Goal: Feedback & Contribution: Contribute content

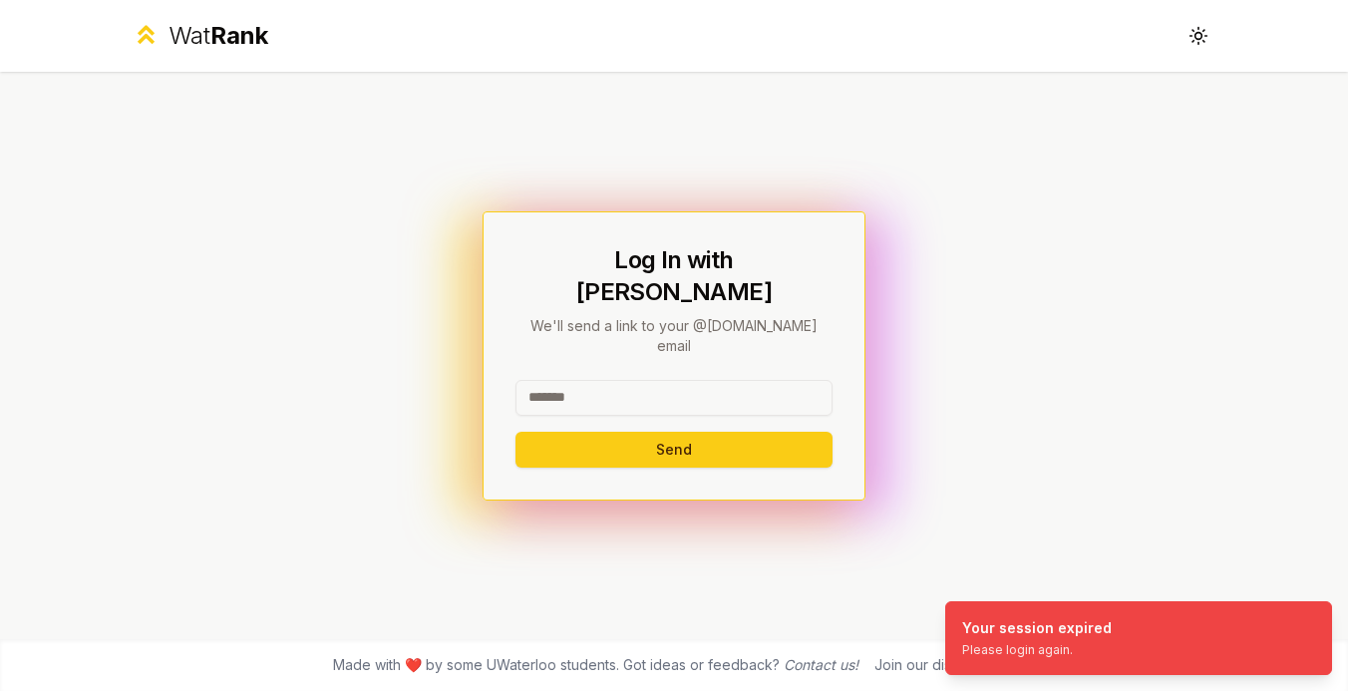
click at [587, 380] on input at bounding box center [673, 398] width 317 height 36
click at [664, 298] on h1 "Log In with WatIAM" at bounding box center [673, 276] width 317 height 64
click at [602, 380] on input at bounding box center [673, 398] width 317 height 36
type input "********"
click at [639, 432] on button "Send" at bounding box center [673, 450] width 317 height 36
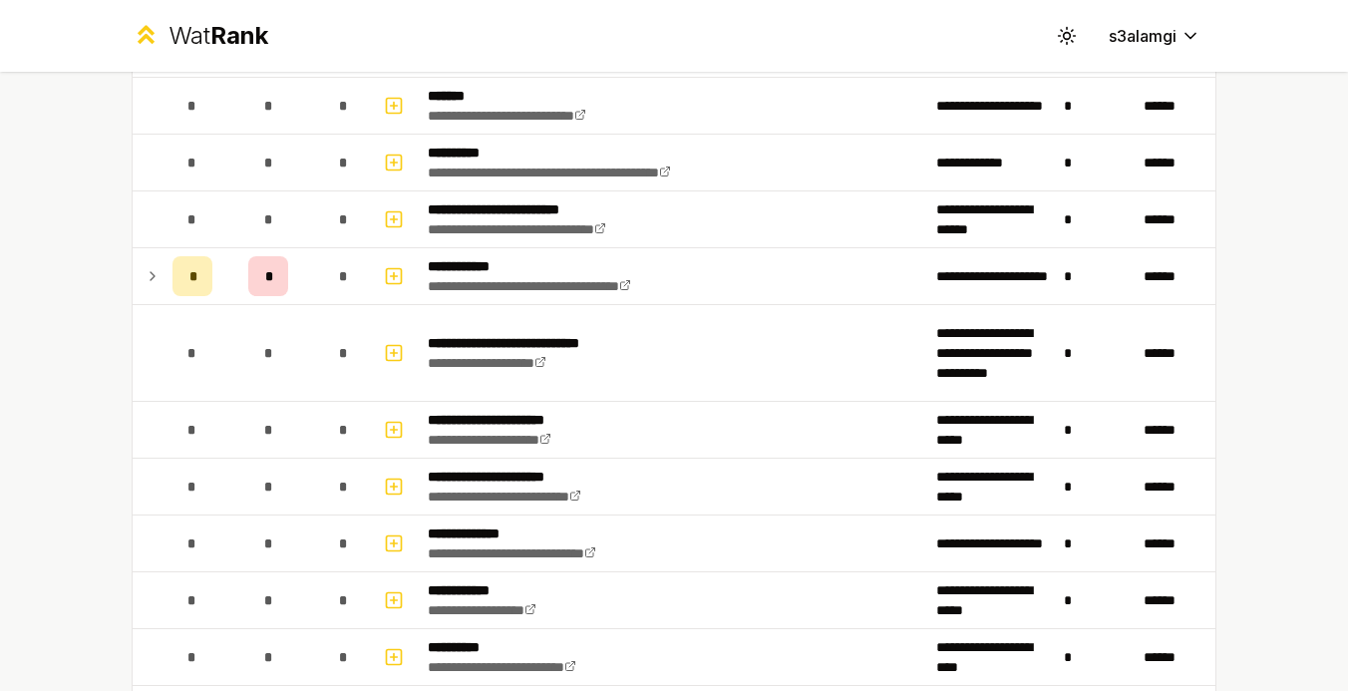
scroll to position [2914, 0]
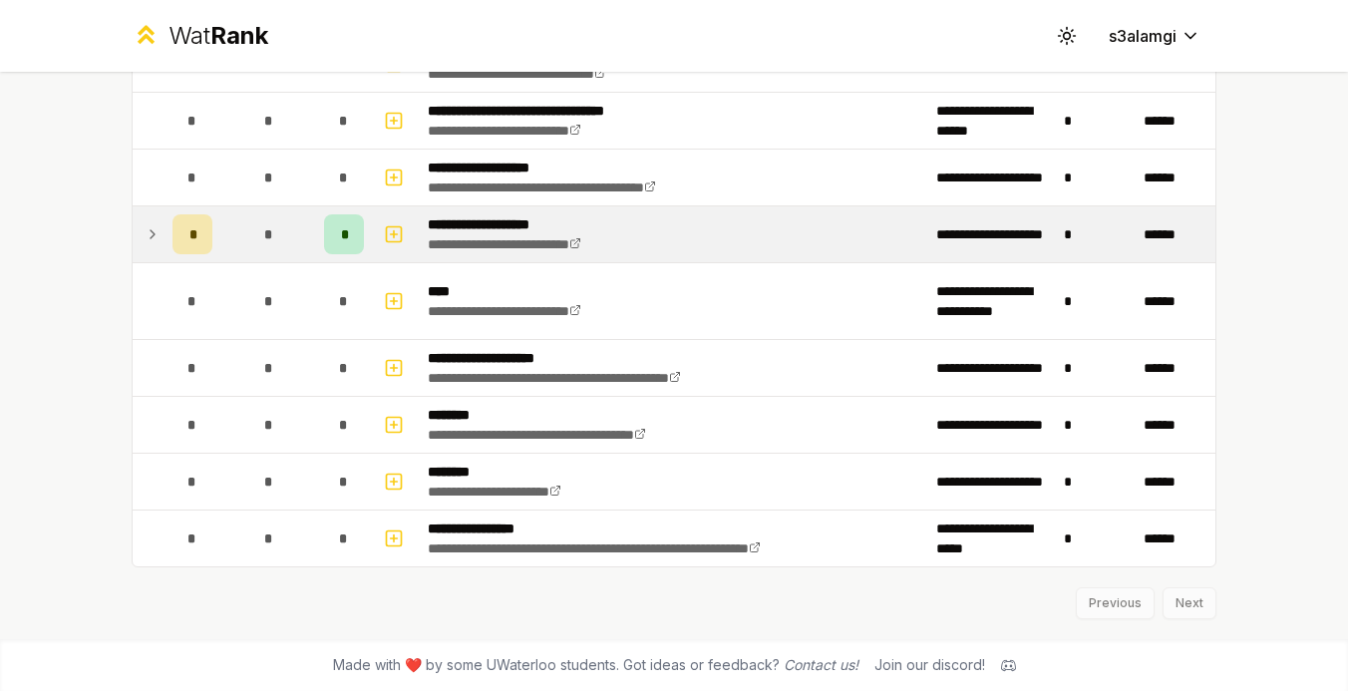
click at [345, 236] on span "*" at bounding box center [344, 234] width 6 height 20
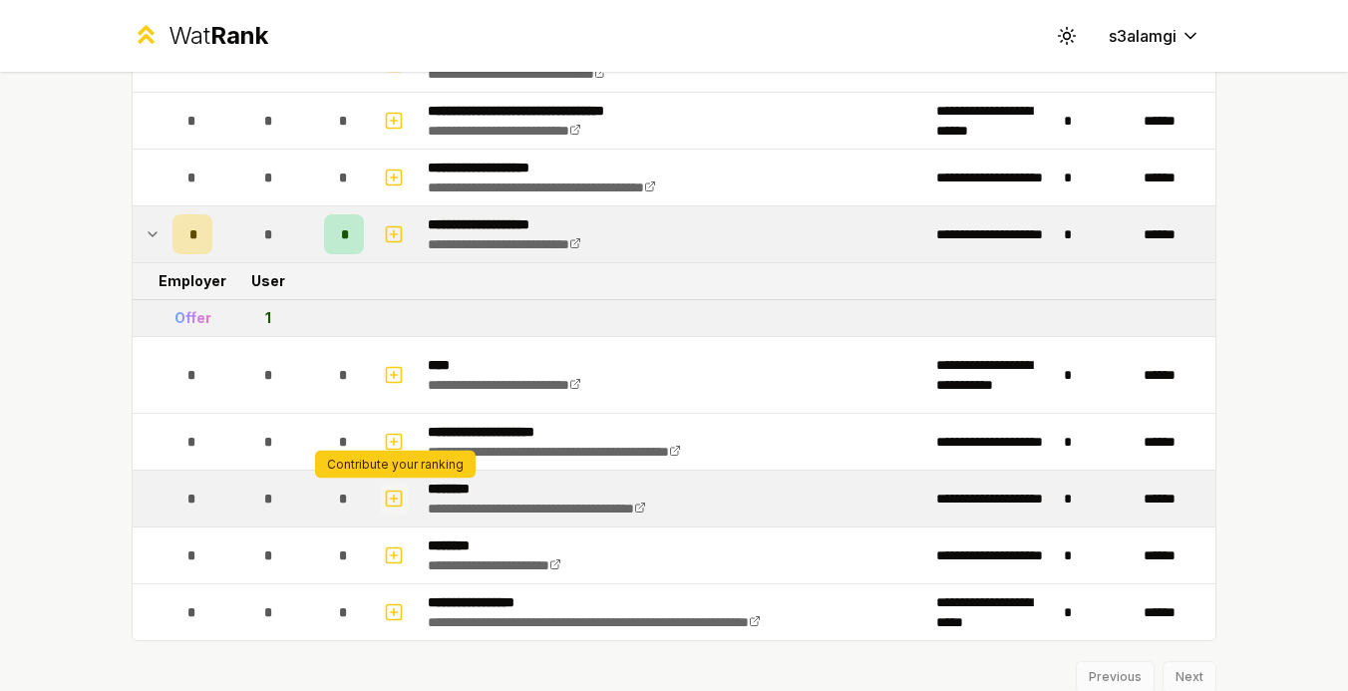
click at [394, 500] on icon "button" at bounding box center [394, 498] width 0 height 7
select select
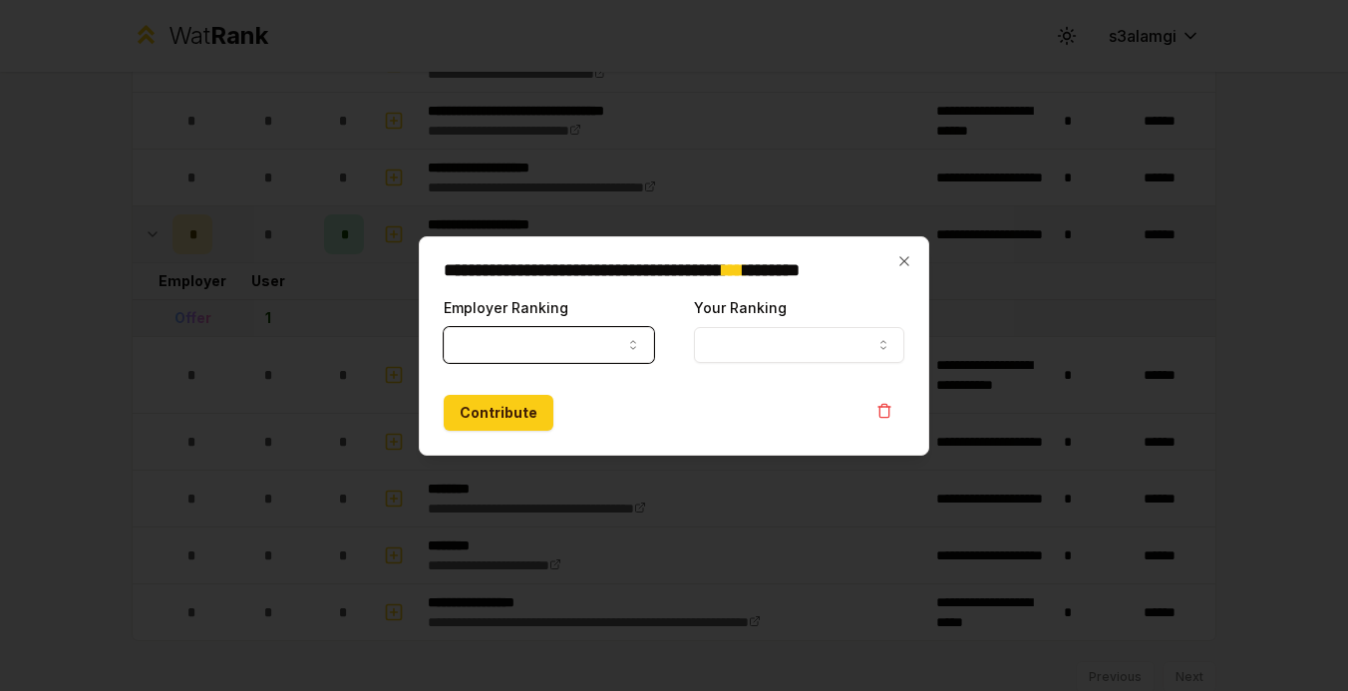
click at [614, 354] on button "Employer Ranking" at bounding box center [549, 345] width 210 height 36
select select "*****"
click at [759, 354] on button "Your Ranking" at bounding box center [799, 345] width 210 height 36
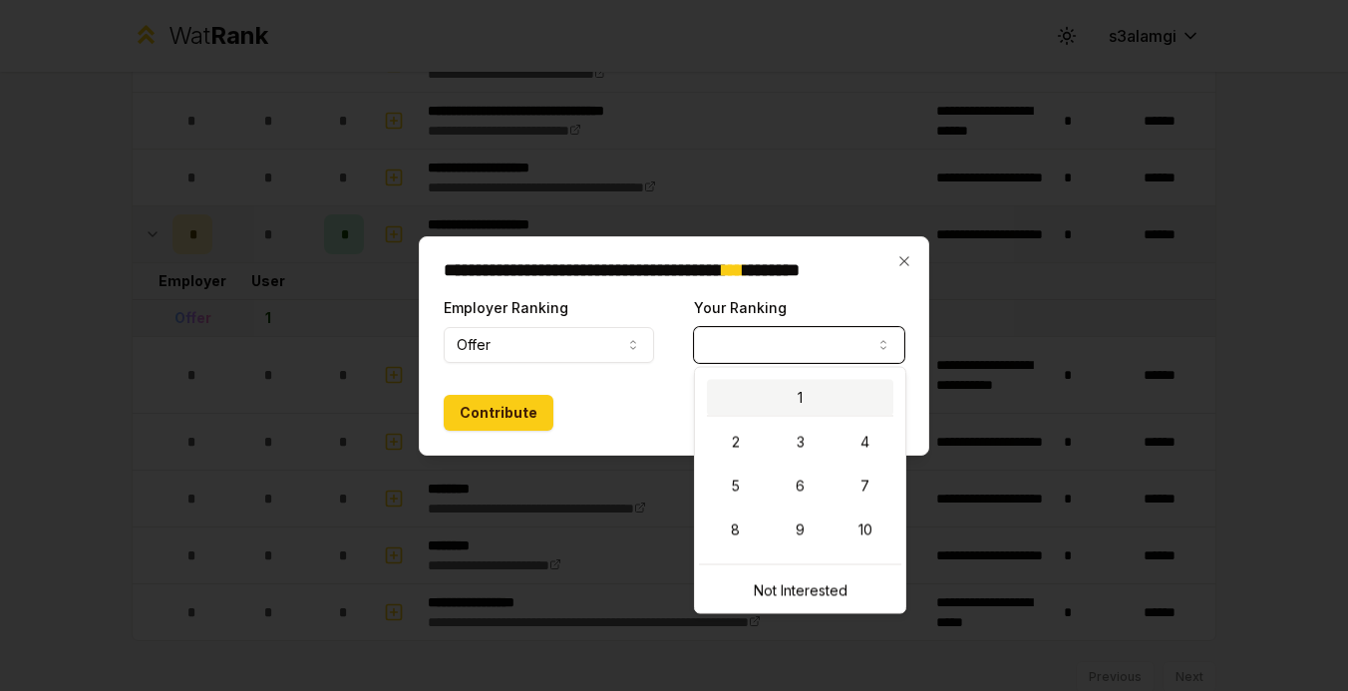
select select "*"
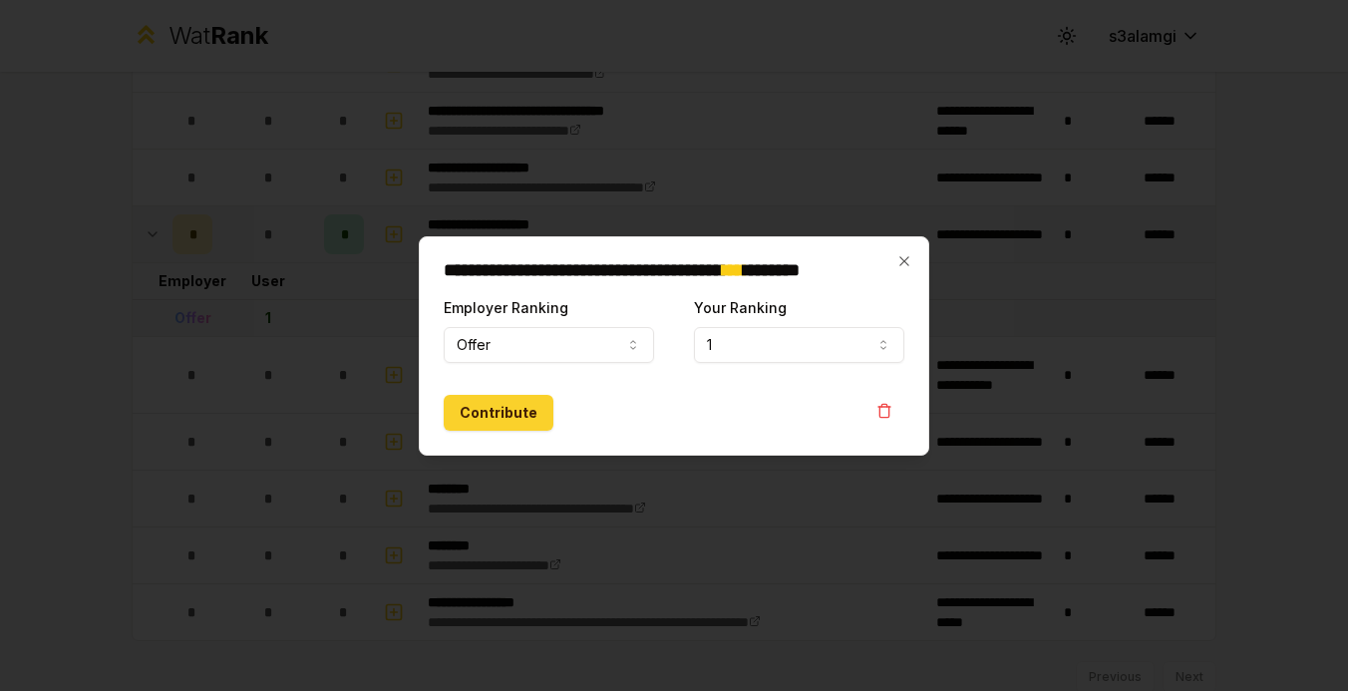
click at [508, 417] on button "Contribute" at bounding box center [499, 413] width 110 height 36
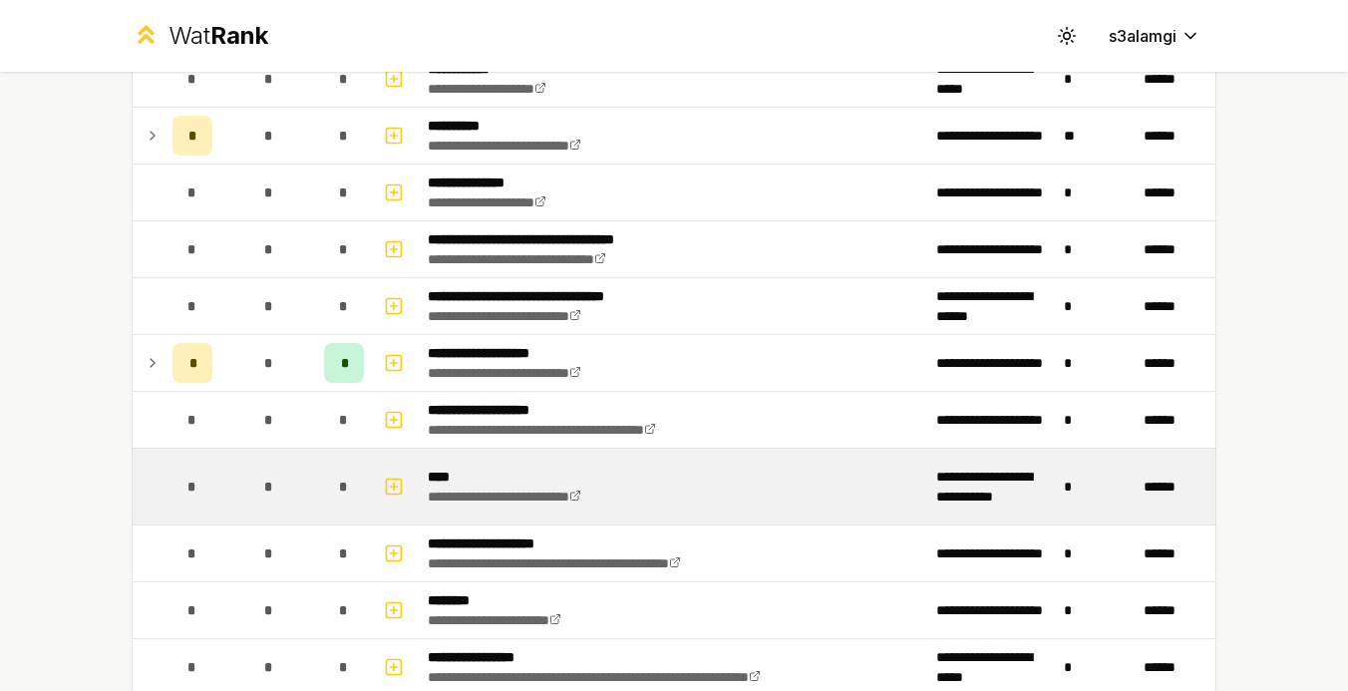
scroll to position [2669, 0]
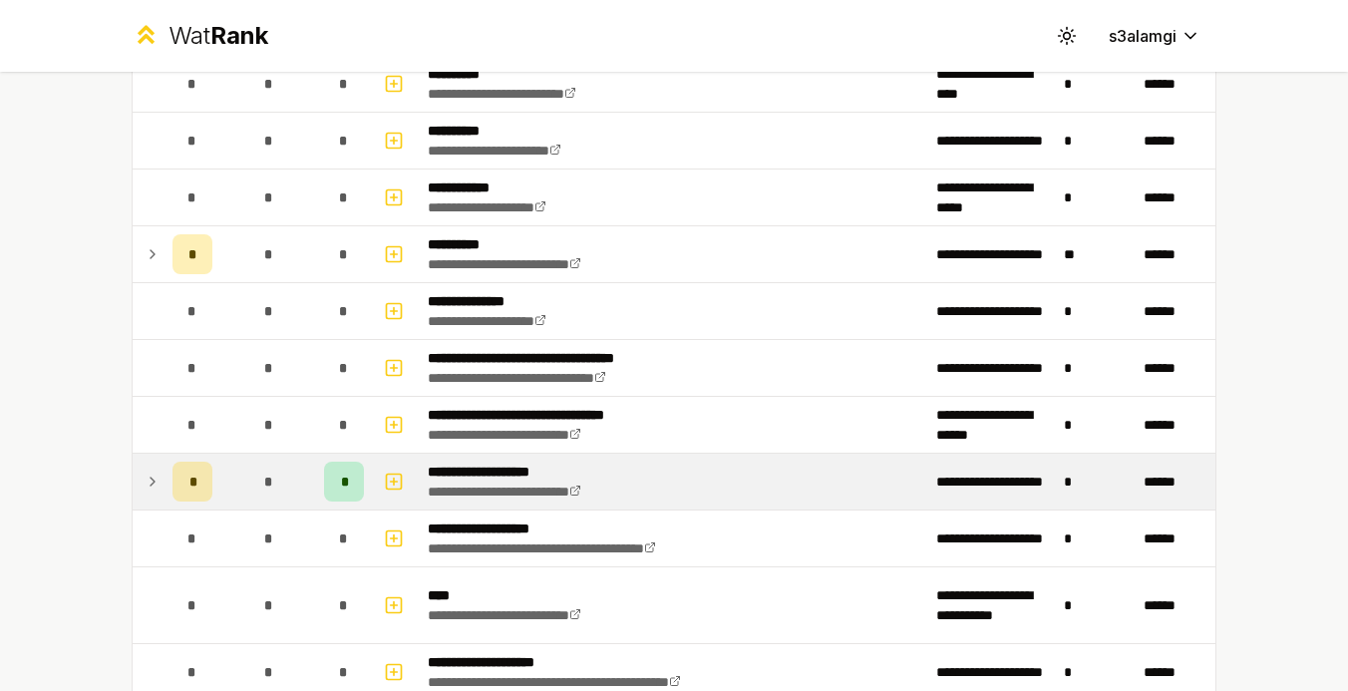
click at [337, 479] on div "*" at bounding box center [344, 482] width 40 height 40
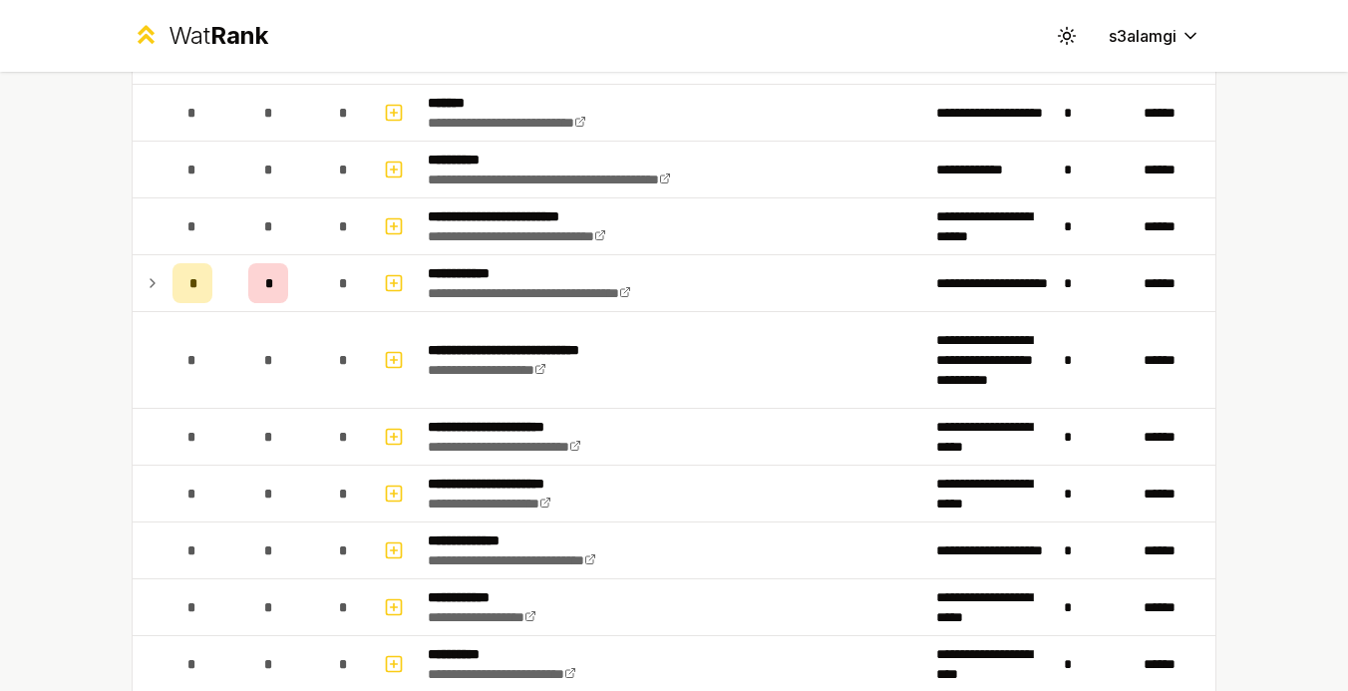
scroll to position [2051, 0]
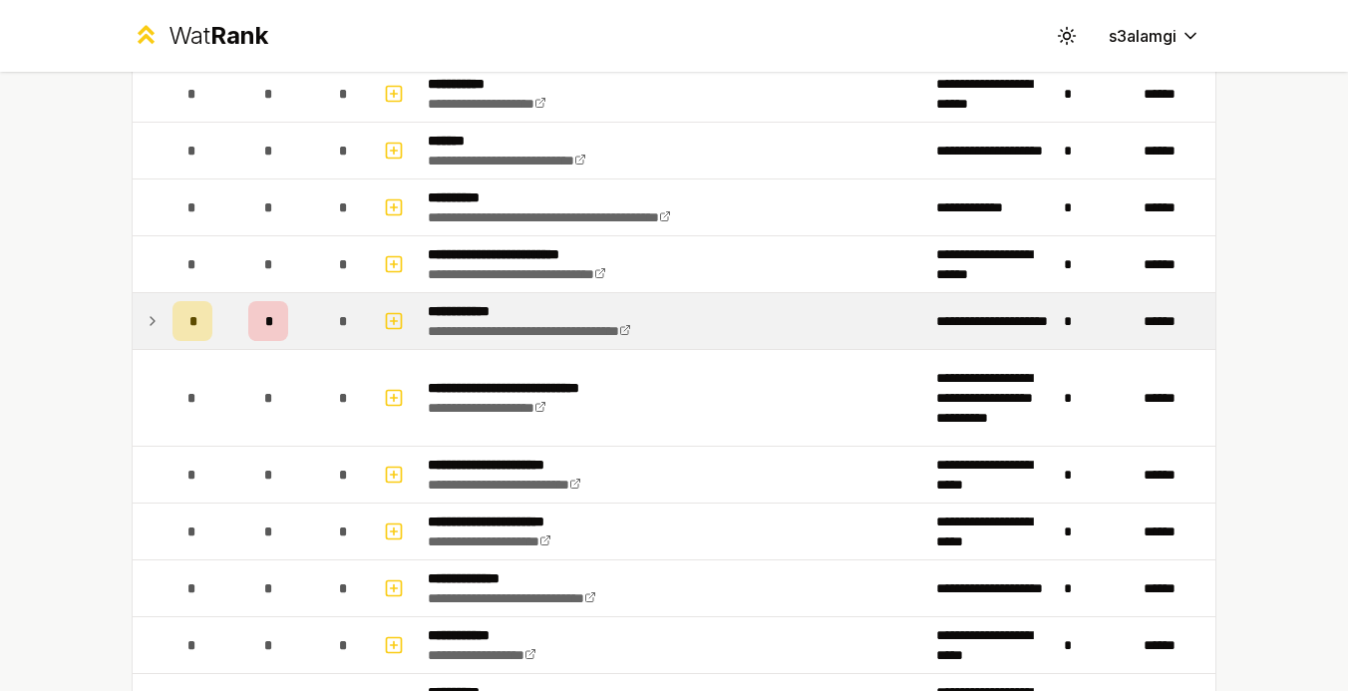
click at [269, 334] on div "*" at bounding box center [268, 321] width 40 height 40
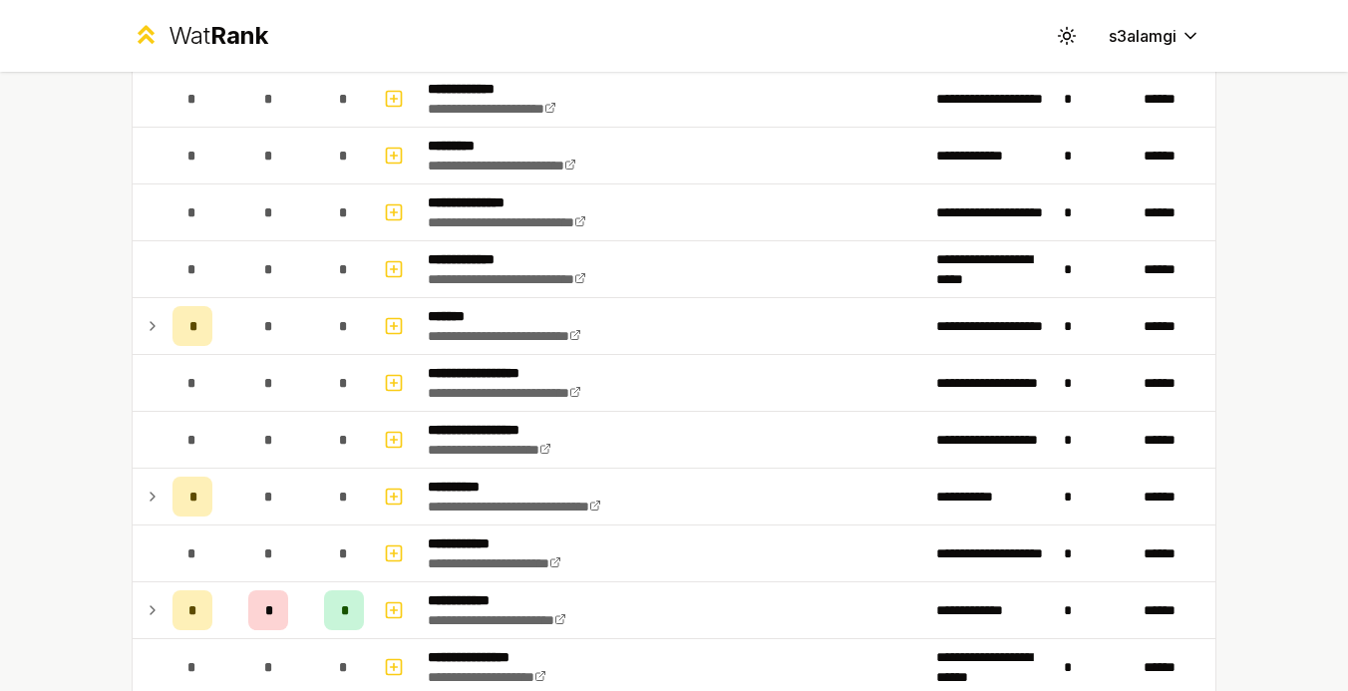
scroll to position [0, 0]
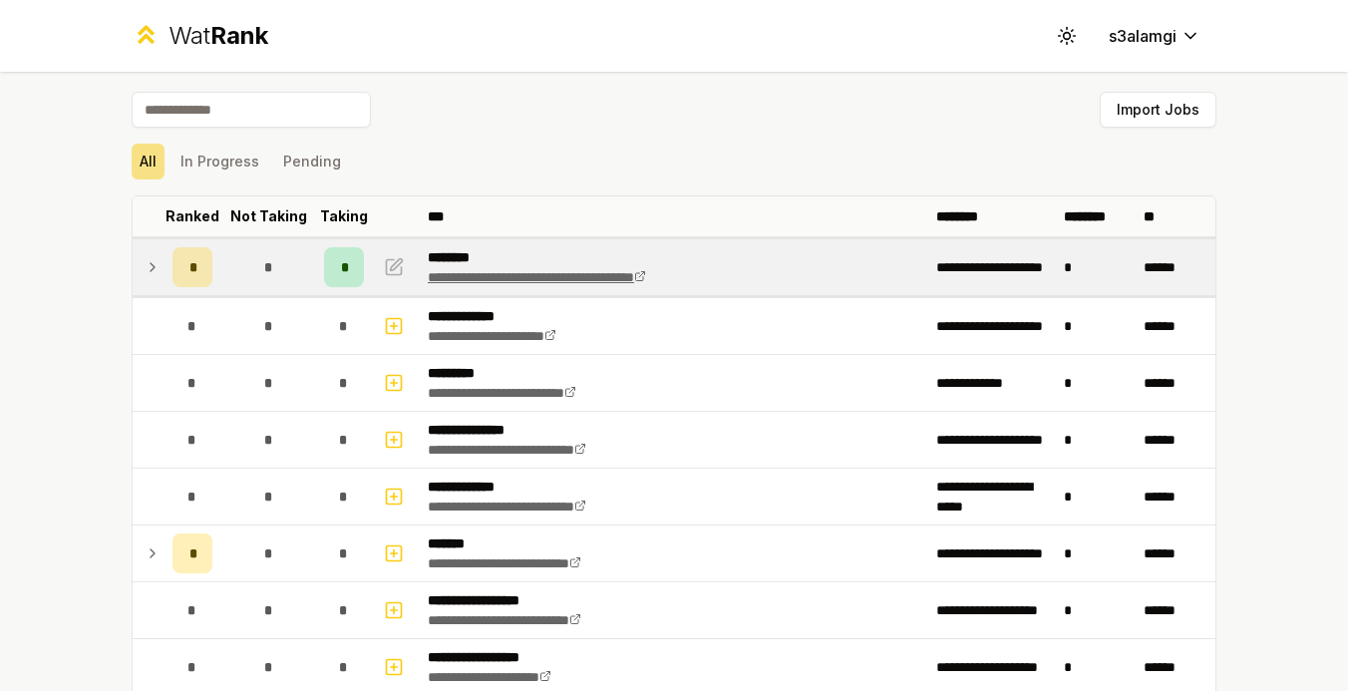
click at [518, 284] on link "**********" at bounding box center [537, 277] width 218 height 14
